Goal: Task Accomplishment & Management: Use online tool/utility

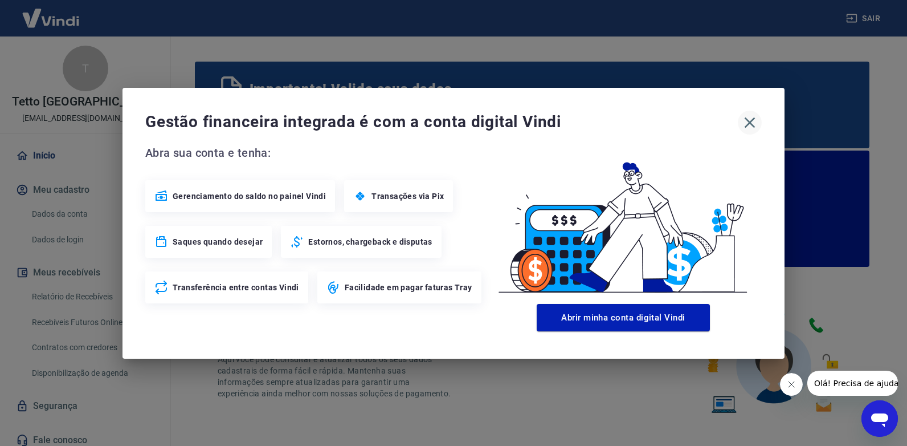
click at [753, 123] on icon "button" at bounding box center [750, 122] width 18 height 18
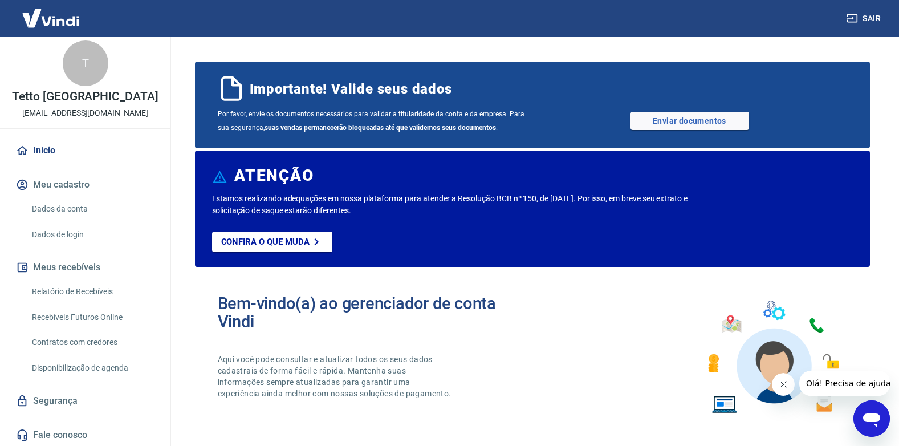
scroll to position [7, 0]
click at [97, 283] on link "Relatório de Recebíveis" at bounding box center [91, 289] width 129 height 23
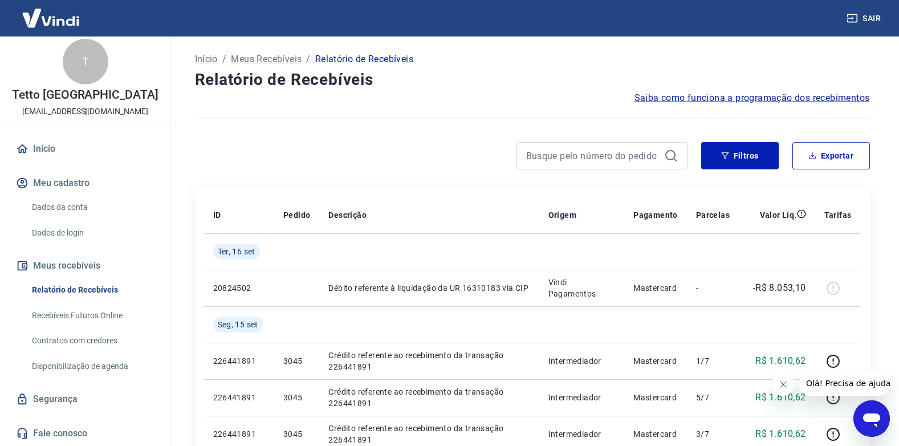
click at [105, 311] on link "Recebíveis Futuros Online" at bounding box center [91, 315] width 129 height 23
